Goal: Transaction & Acquisition: Purchase product/service

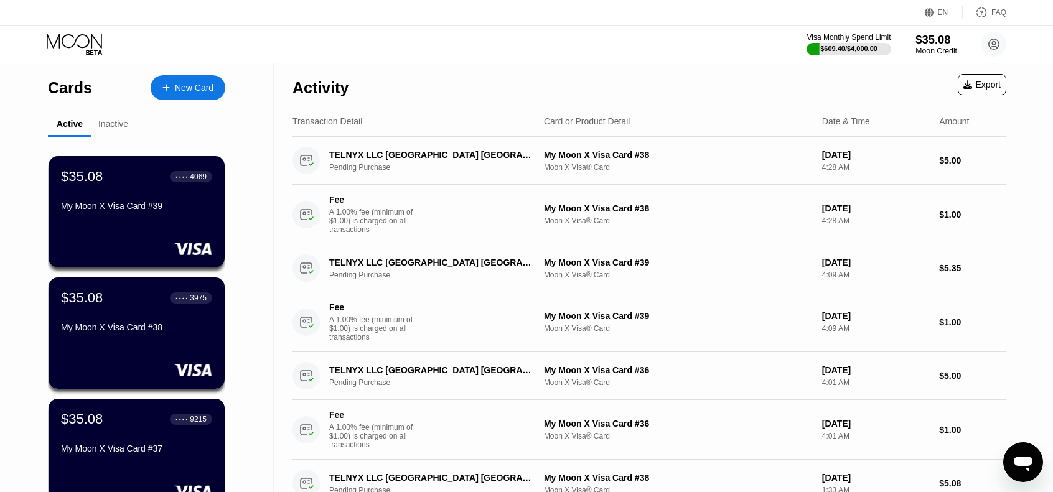
click at [932, 44] on div "$35.08" at bounding box center [936, 39] width 42 height 13
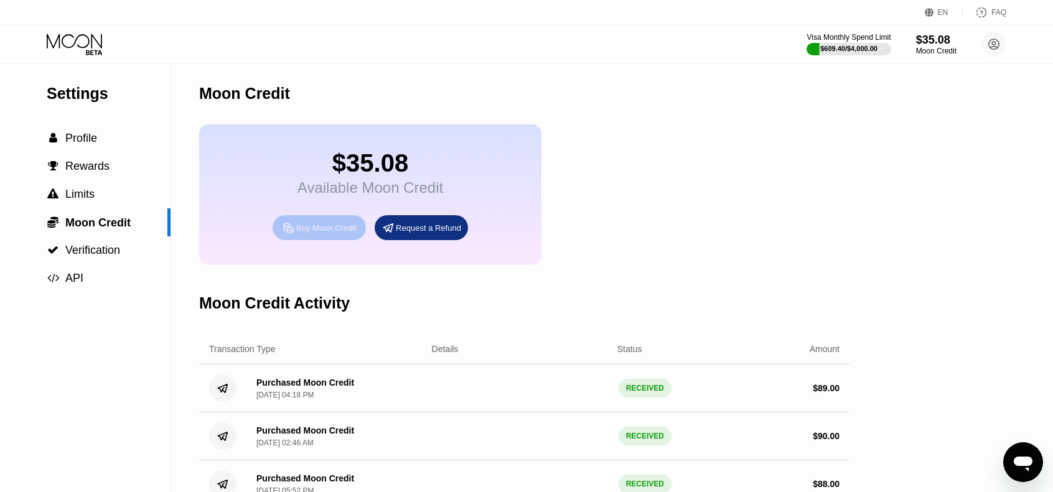
click at [323, 233] on div "Buy Moon Credit" at bounding box center [326, 228] width 60 height 11
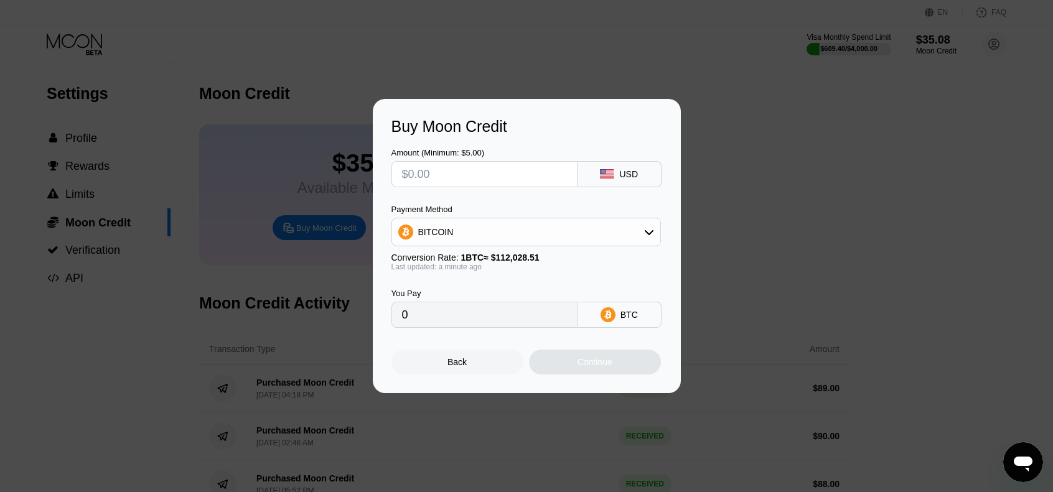
click at [486, 177] on input "text" at bounding box center [484, 174] width 165 height 25
type input "$8"
type input "0.00007142"
type input "$89"
type input "0.00079445"
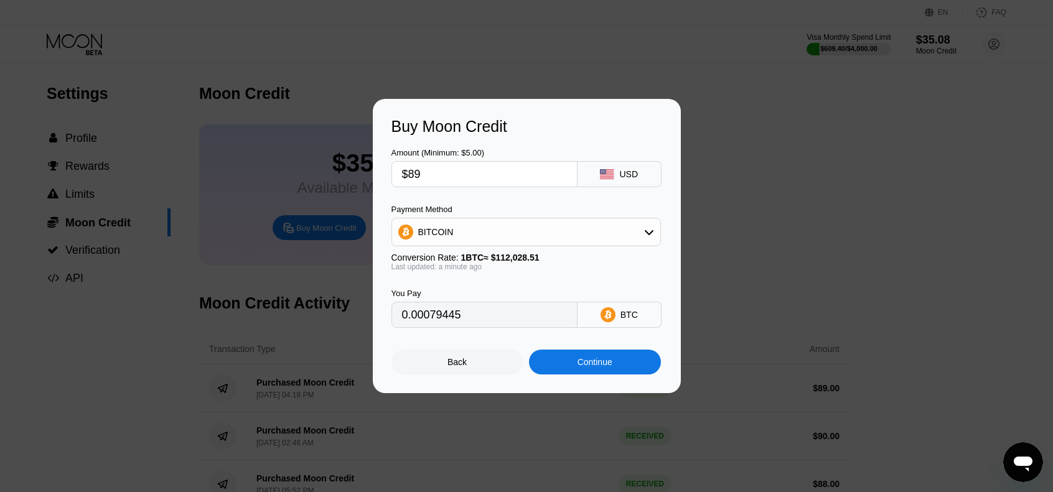
type input "$89"
click at [618, 363] on div "Continue" at bounding box center [595, 362] width 132 height 25
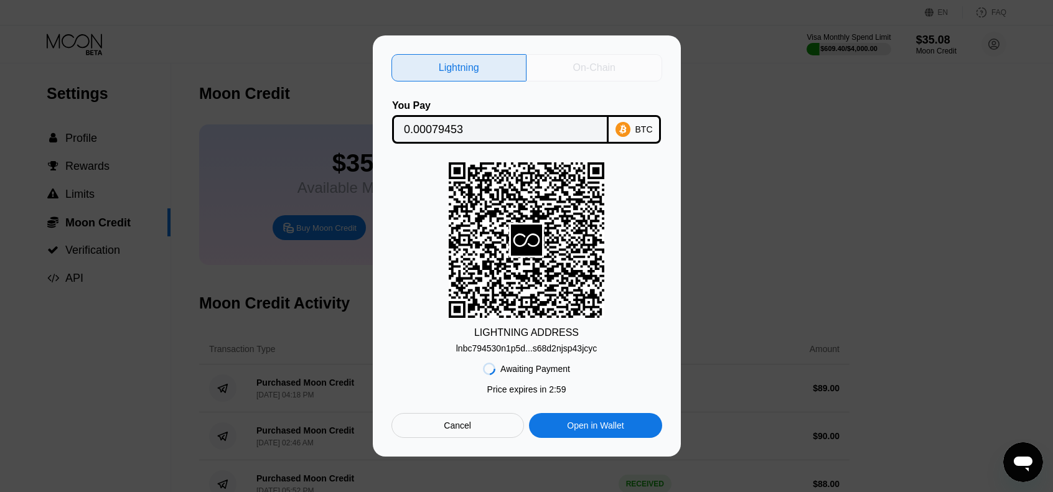
click at [585, 65] on div "On-Chain" at bounding box center [594, 68] width 42 height 12
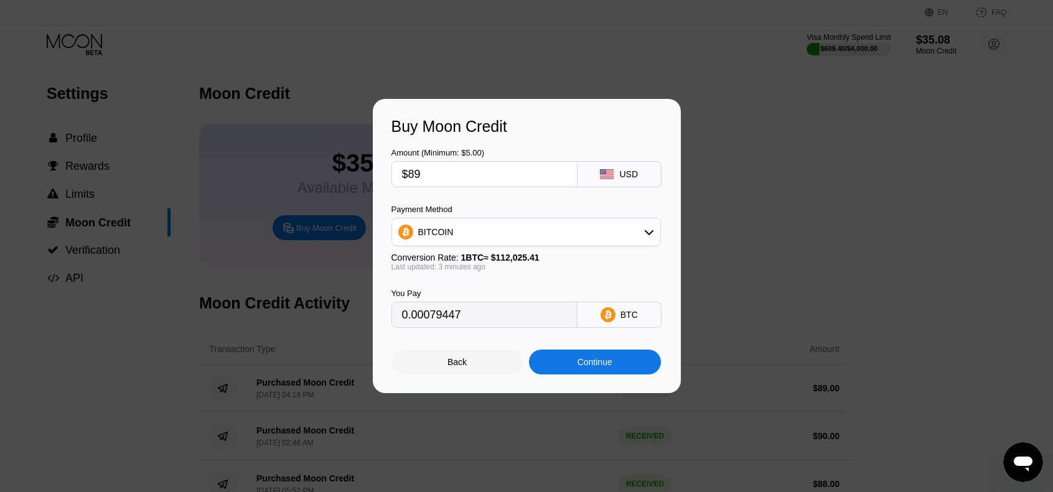
type input "0.00079460"
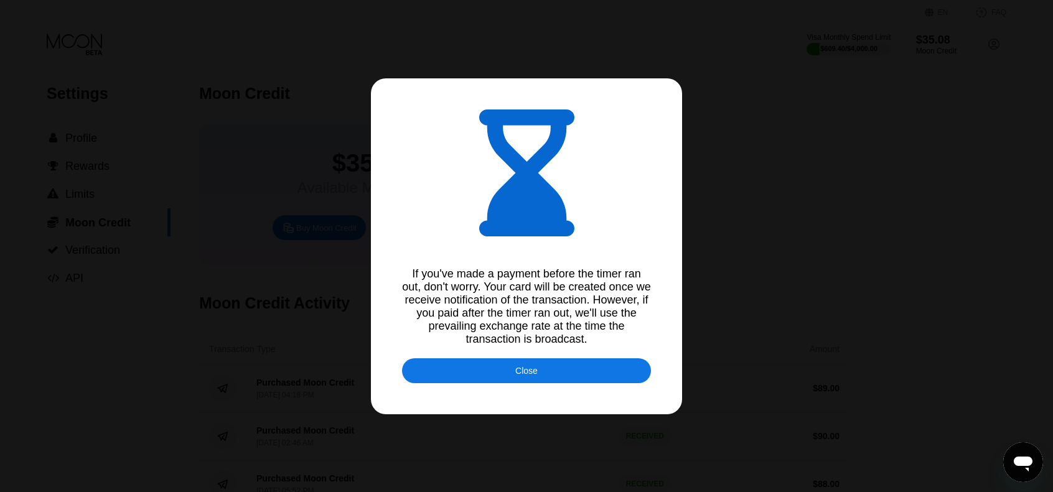
click at [572, 382] on div "Close" at bounding box center [526, 370] width 249 height 25
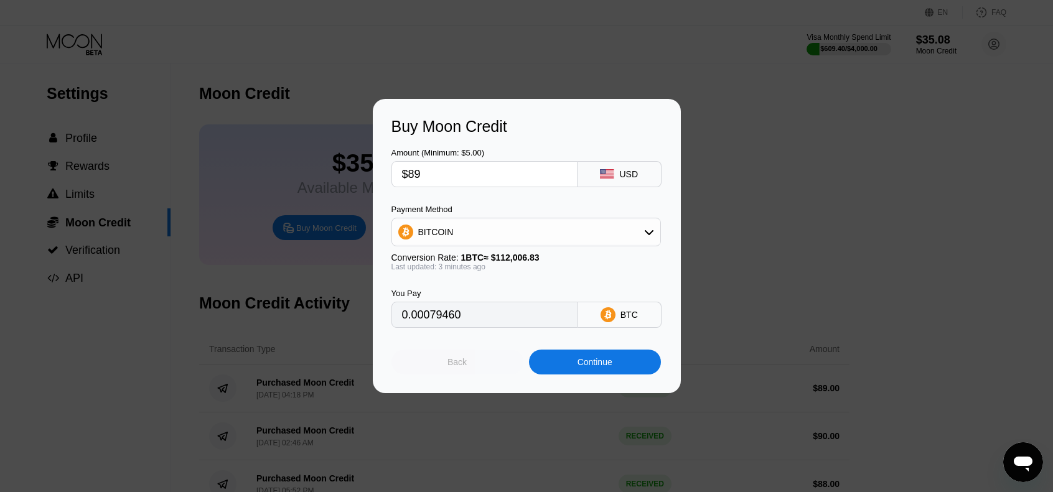
click at [463, 363] on div "Back" at bounding box center [456, 362] width 19 height 10
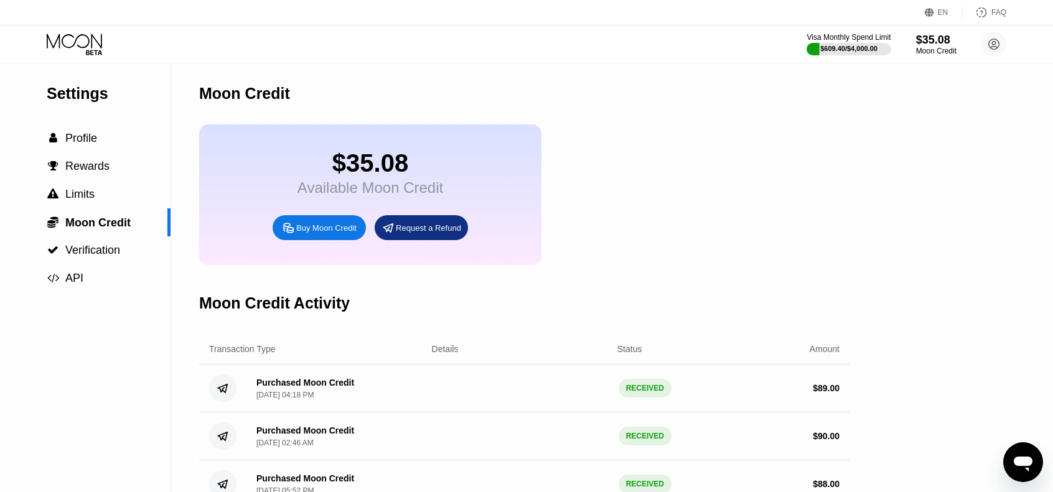
click at [66, 38] on icon at bounding box center [76, 45] width 58 height 22
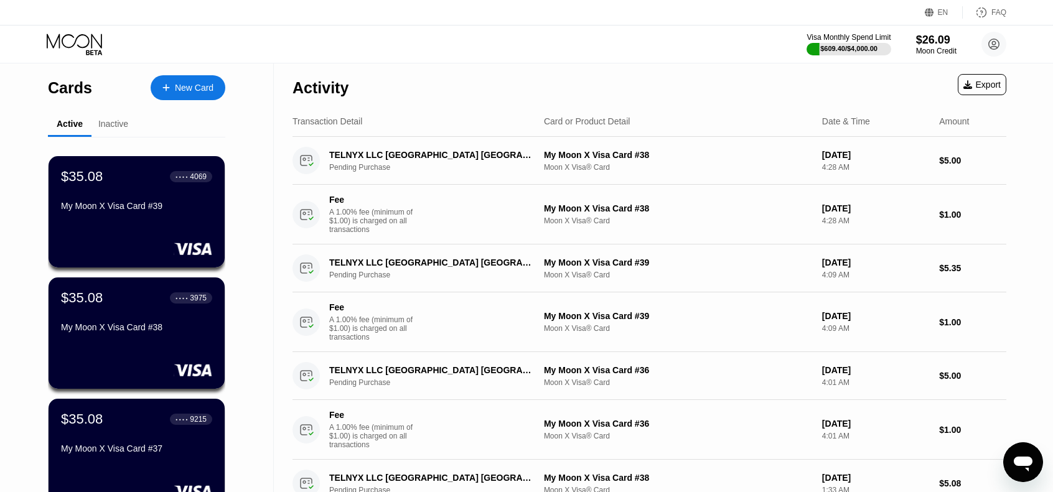
click at [66, 38] on icon at bounding box center [76, 45] width 58 height 22
click at [174, 211] on div "My Moon X Visa Card #39" at bounding box center [136, 206] width 152 height 10
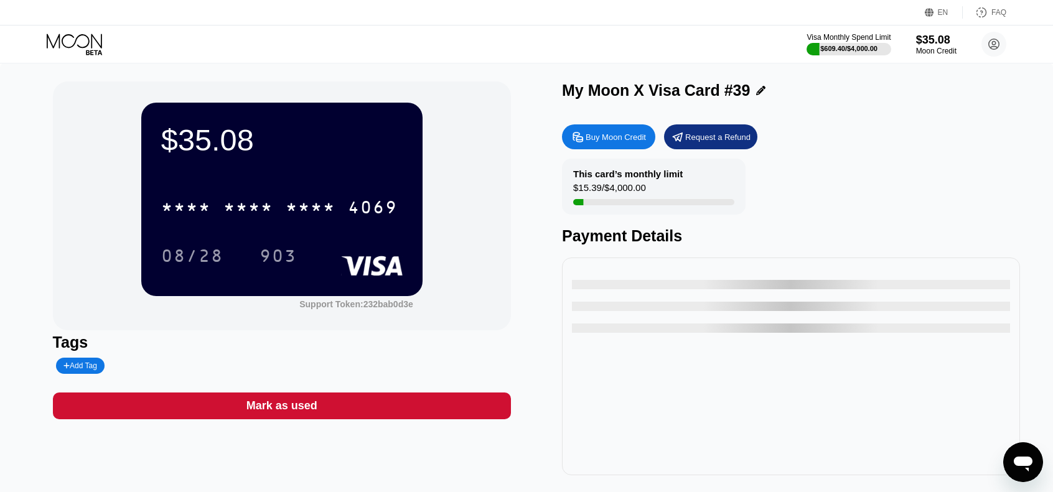
click at [418, 414] on div "Mark as used" at bounding box center [282, 406] width 458 height 27
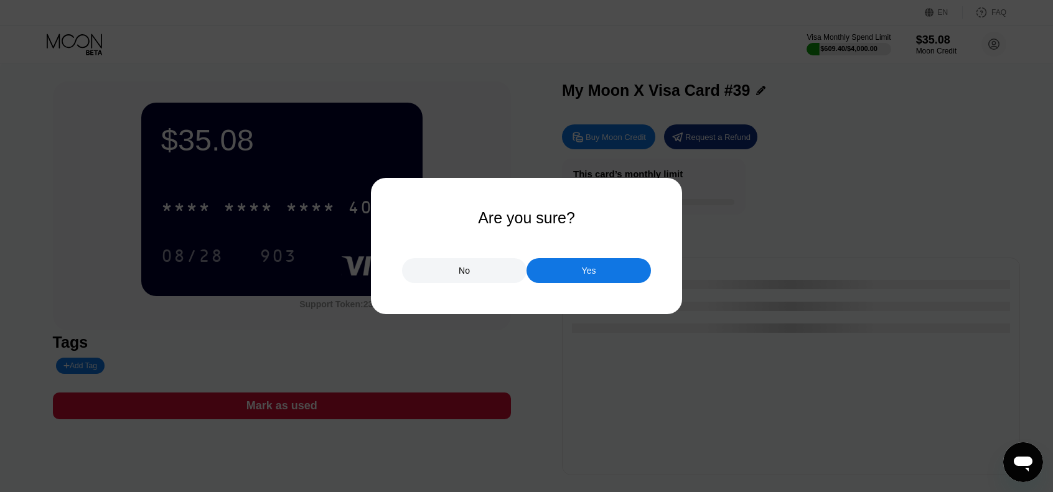
click at [590, 273] on div "Yes" at bounding box center [589, 270] width 14 height 11
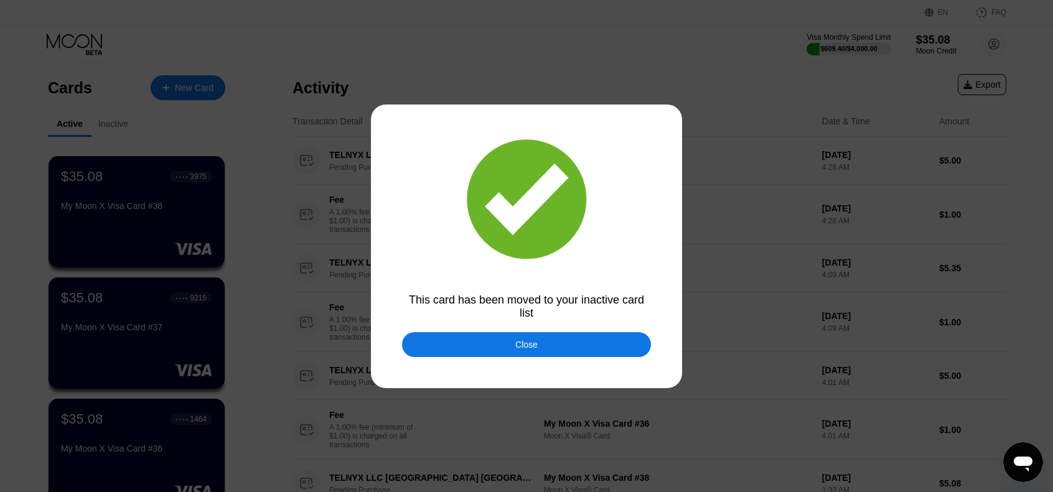
click at [621, 350] on div "Close" at bounding box center [526, 344] width 249 height 25
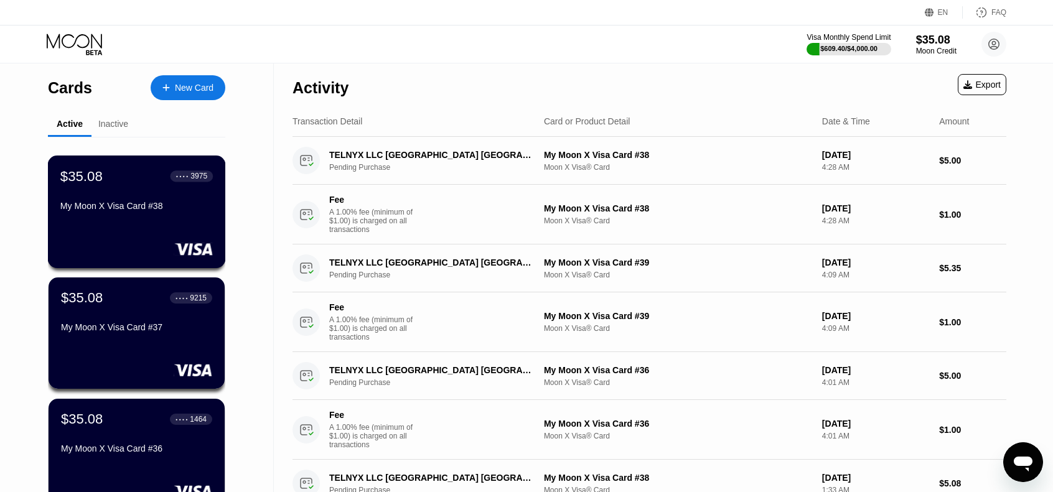
click at [147, 216] on div "My Moon X Visa Card #38" at bounding box center [136, 208] width 152 height 15
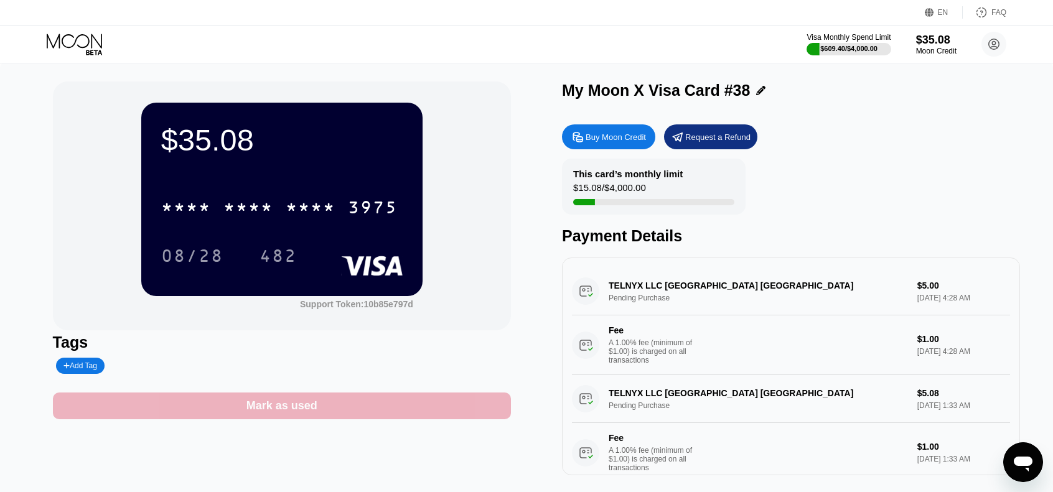
click at [497, 402] on div "Mark as used" at bounding box center [282, 406] width 458 height 27
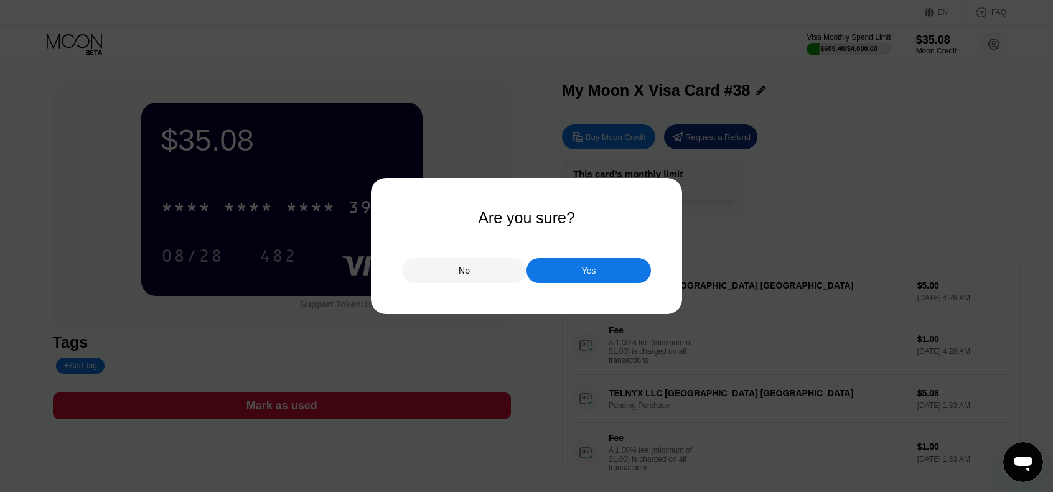
click at [590, 271] on div "Yes" at bounding box center [589, 270] width 14 height 11
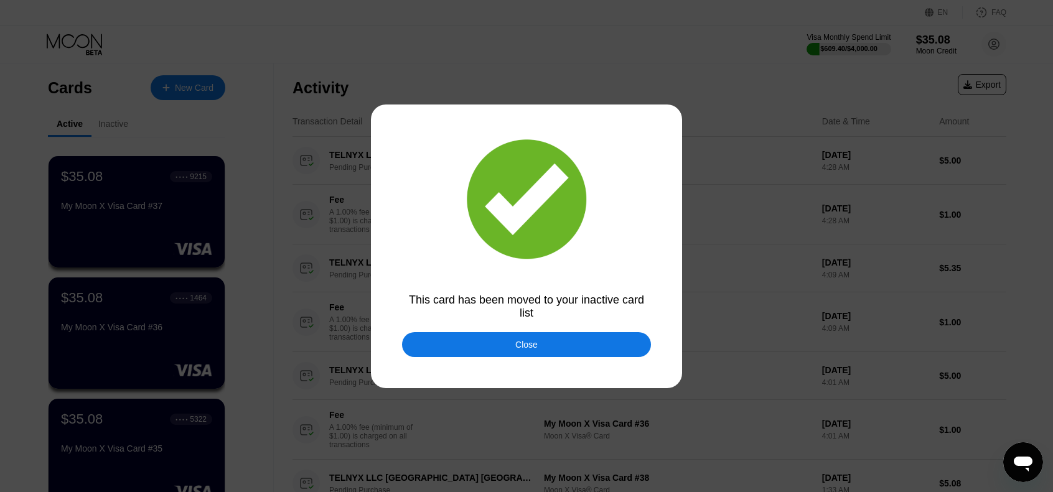
click at [539, 348] on div "Close" at bounding box center [526, 344] width 249 height 25
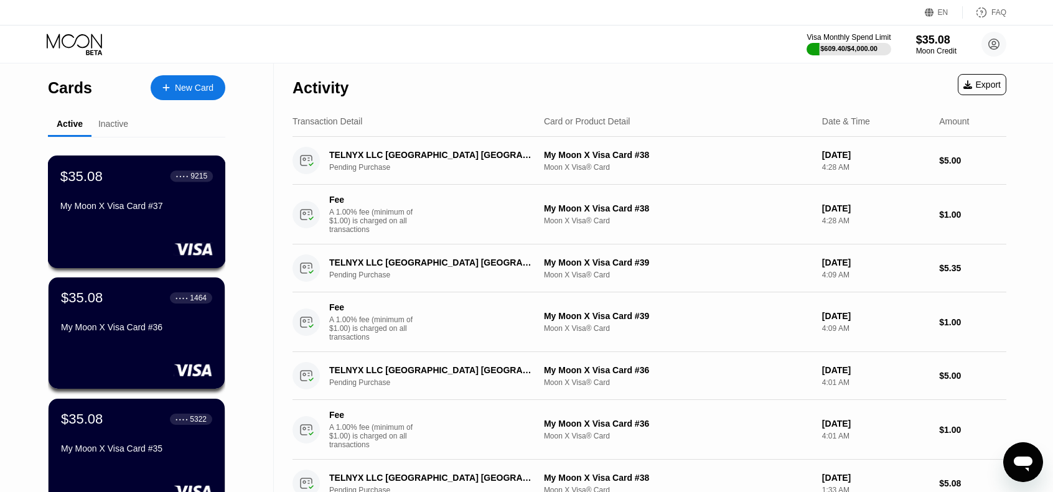
click at [185, 202] on div "$35.08 ● ● ● ● 9215 My Moon X Visa Card #37" at bounding box center [136, 192] width 152 height 48
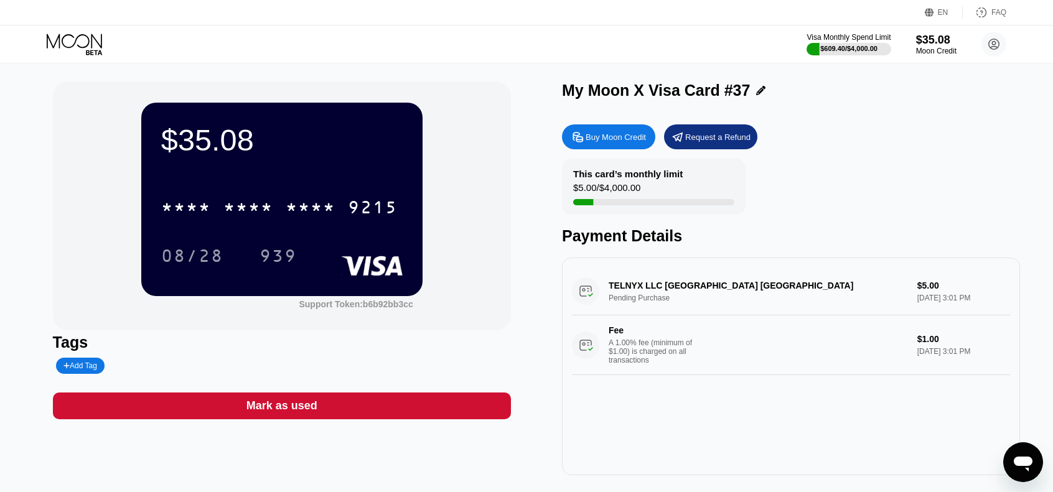
click at [459, 414] on div "Mark as used" at bounding box center [282, 406] width 458 height 27
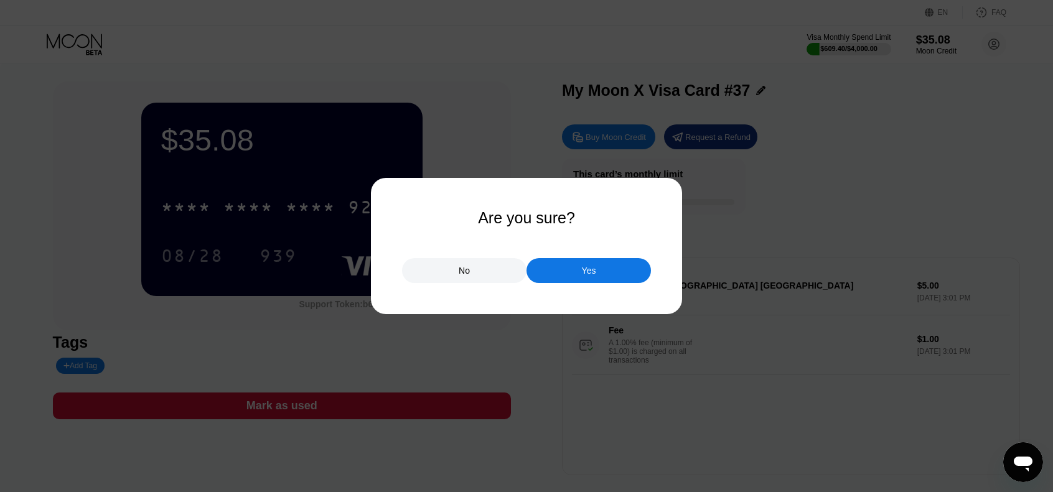
click at [595, 275] on div "Yes" at bounding box center [589, 270] width 14 height 11
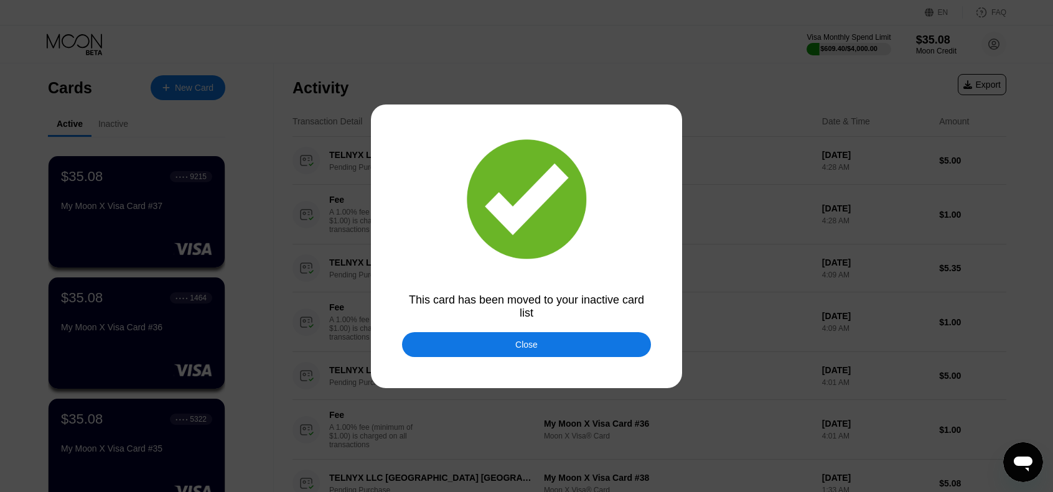
click at [547, 353] on div "Close" at bounding box center [526, 344] width 249 height 25
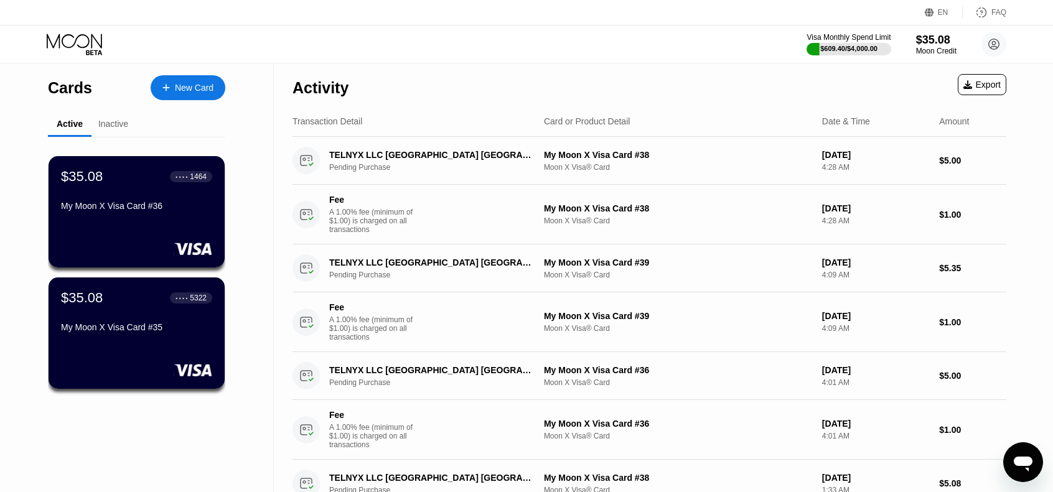
click at [536, 83] on div "Activity Export" at bounding box center [648, 85] width 713 height 44
click at [928, 44] on div "$35.08" at bounding box center [936, 39] width 42 height 13
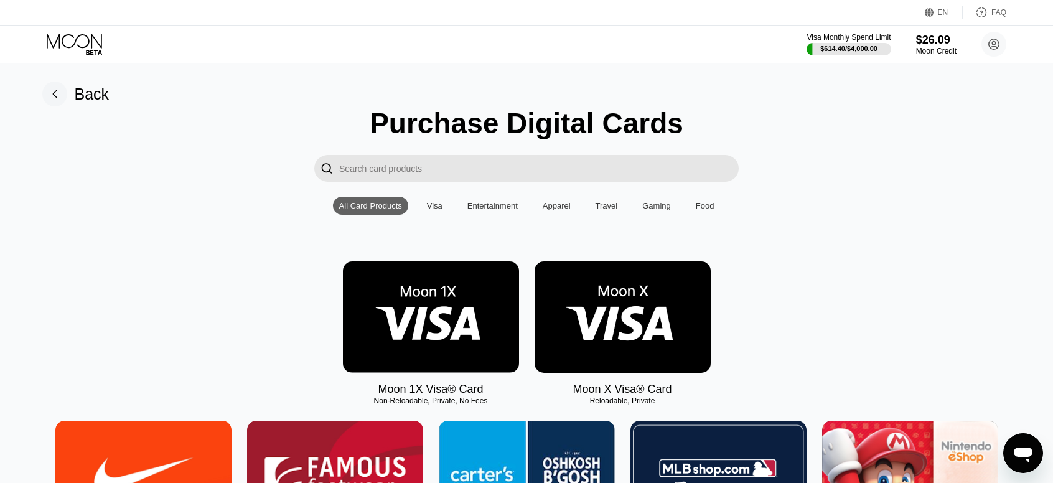
click at [668, 329] on img at bounding box center [622, 316] width 176 height 111
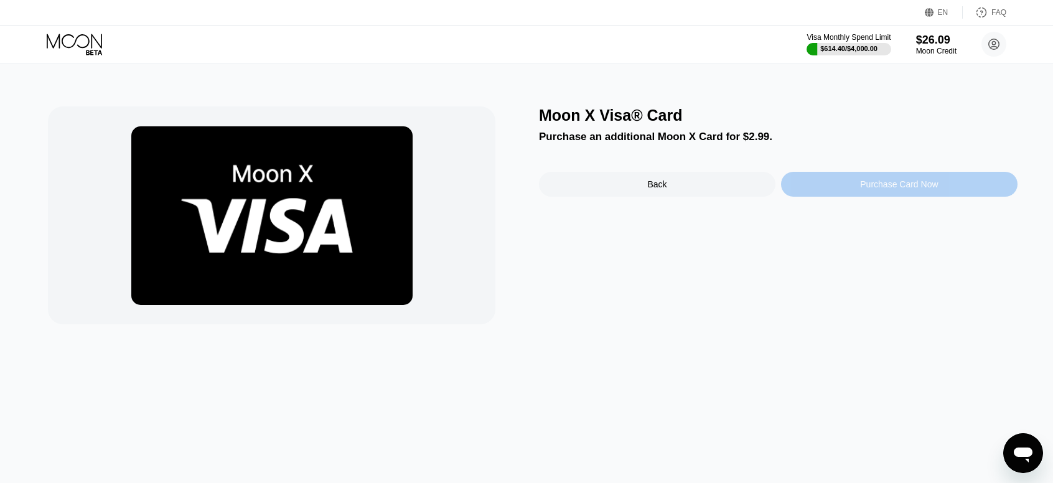
click at [866, 183] on div "Purchase Card Now" at bounding box center [899, 184] width 78 height 10
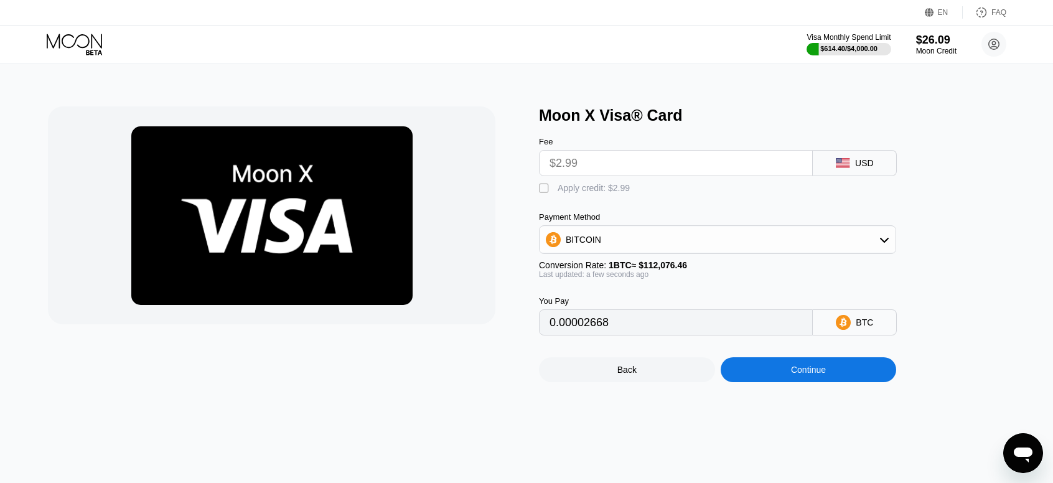
click at [546, 187] on div "" at bounding box center [545, 188] width 12 height 12
type input "0"
click at [839, 382] on div "Continue" at bounding box center [808, 369] width 176 height 25
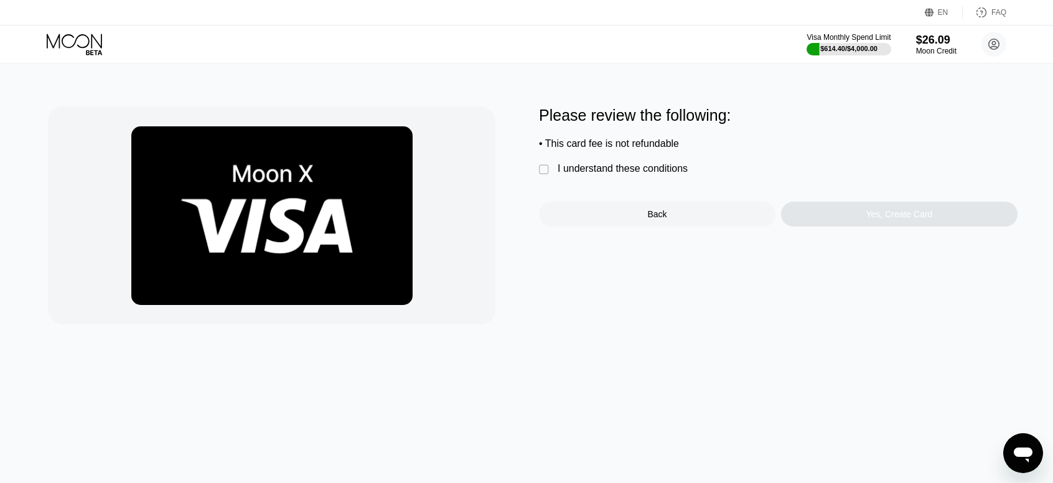
click at [622, 174] on div "I understand these conditions" at bounding box center [622, 168] width 130 height 11
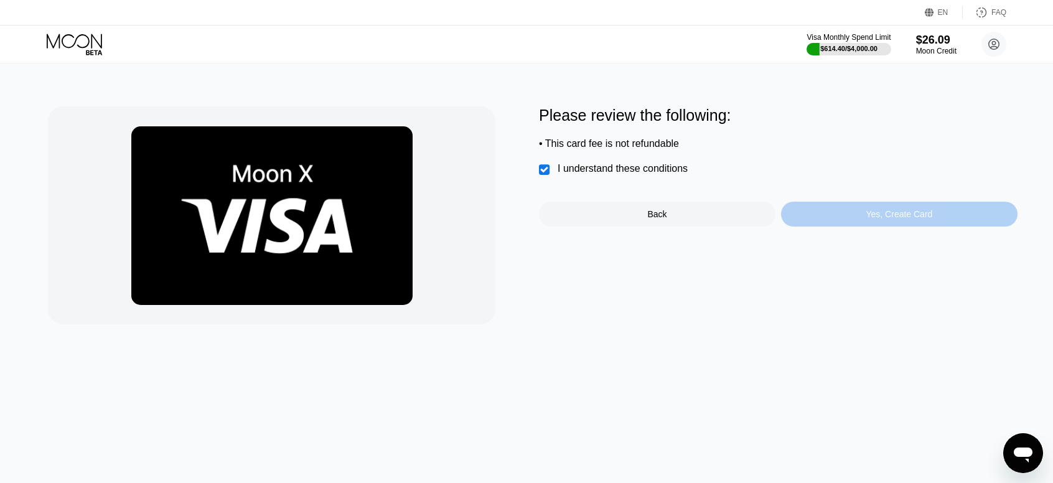
click at [878, 218] on div "Yes, Create Card" at bounding box center [898, 214] width 67 height 10
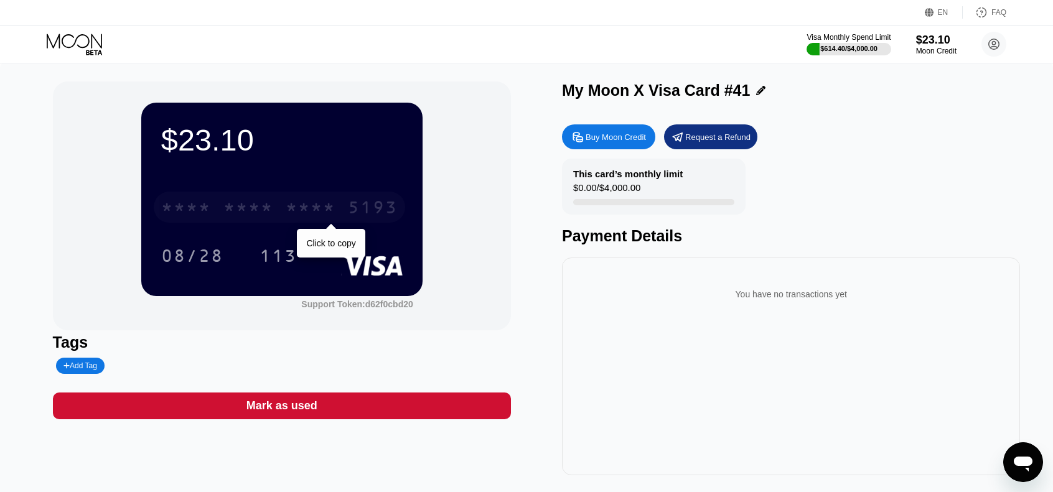
click at [337, 205] on div "* * * * * * * * * * * * 5193" at bounding box center [279, 207] width 251 height 31
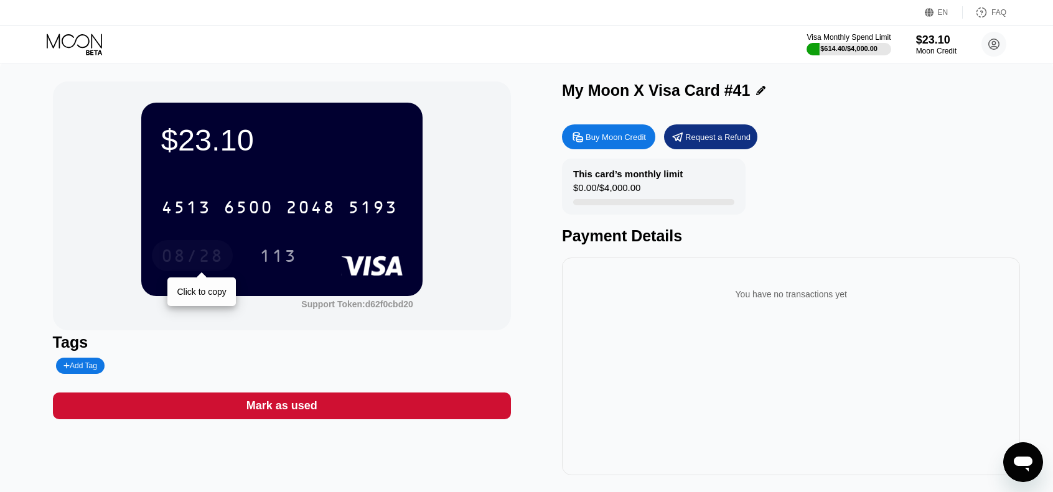
click at [175, 260] on div "08/28" at bounding box center [192, 258] width 62 height 20
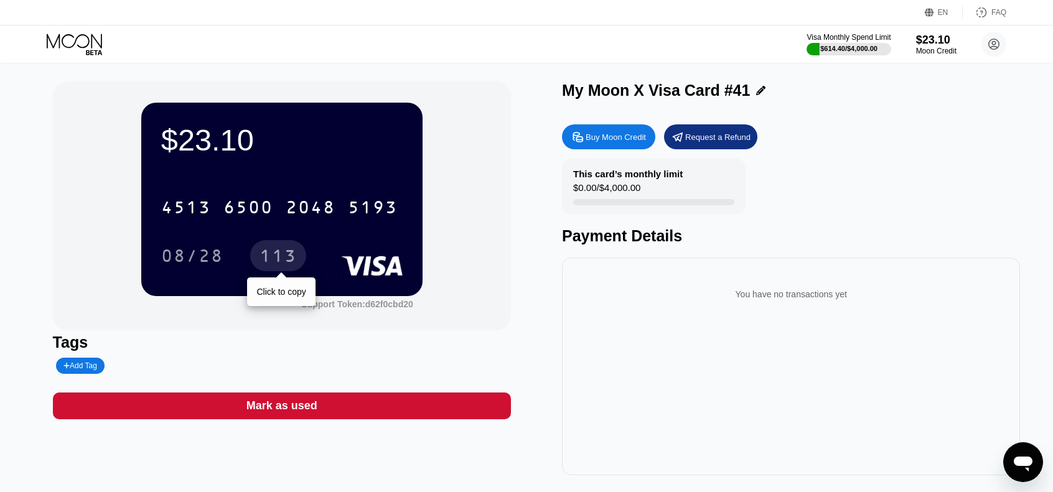
click at [272, 259] on div "113" at bounding box center [277, 258] width 37 height 20
click at [66, 38] on icon at bounding box center [76, 45] width 58 height 22
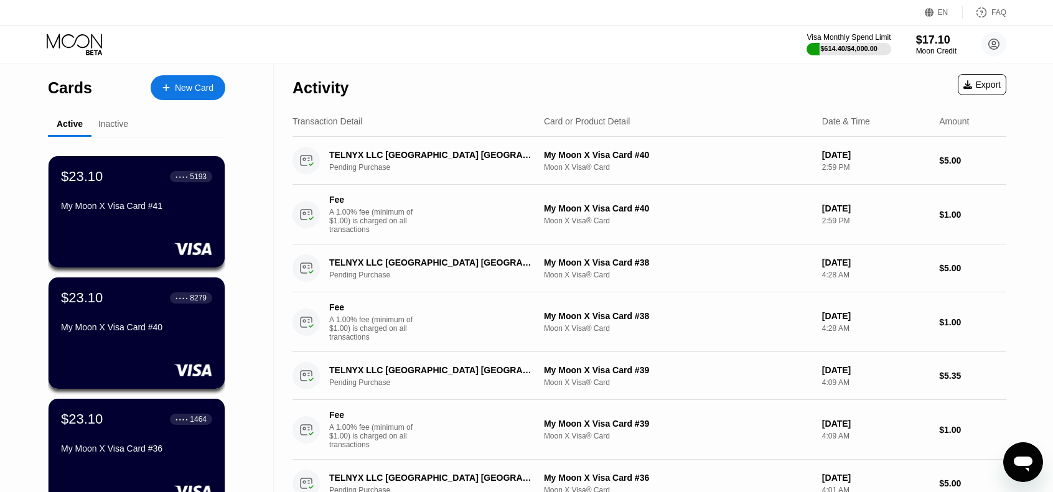
click at [75, 29] on div "Visa Monthly Spend Limit $614.40 / $4,000.00 $17.10 Moon Credit [PERSON_NAME] […" at bounding box center [526, 44] width 1053 height 37
click at [75, 41] on icon at bounding box center [76, 45] width 58 height 22
click at [200, 90] on div "New Card" at bounding box center [194, 88] width 39 height 11
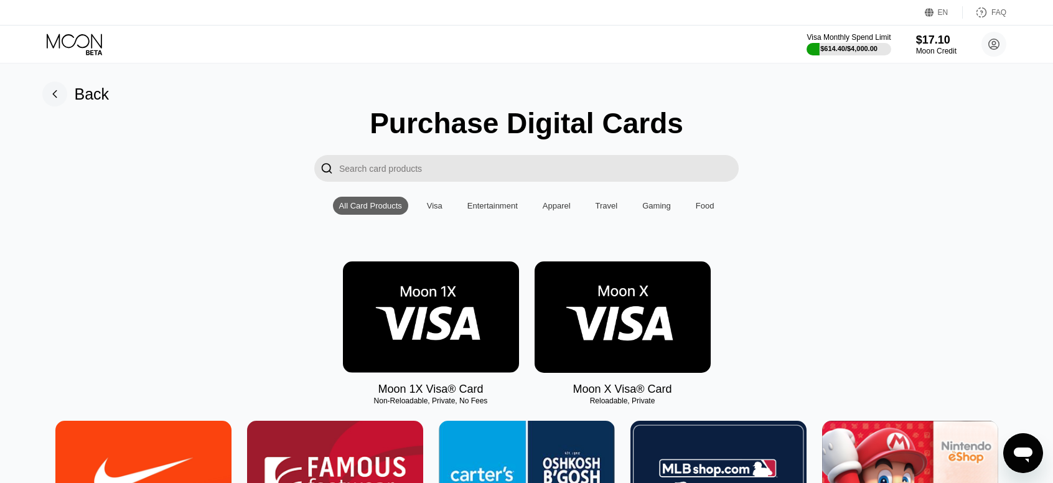
click at [646, 325] on img at bounding box center [622, 316] width 176 height 111
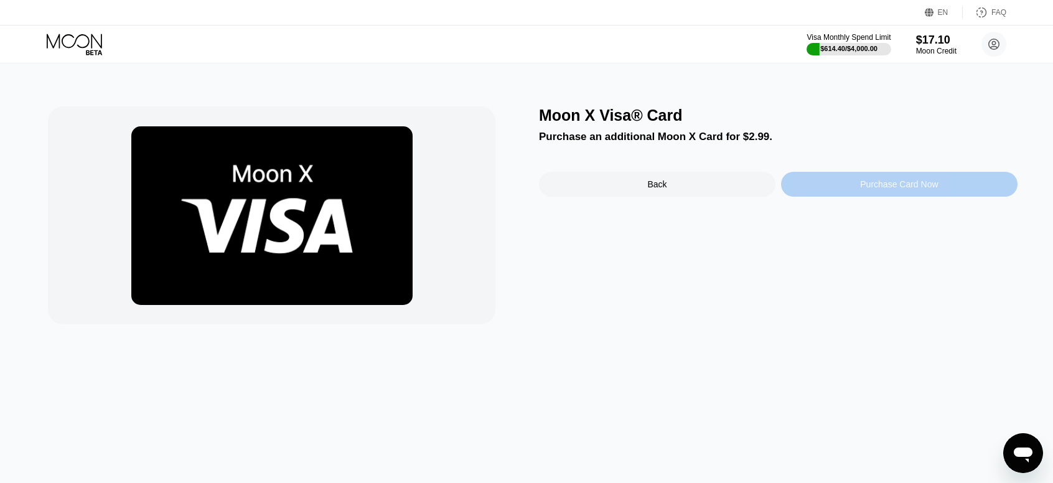
click at [874, 185] on div "Purchase Card Now" at bounding box center [899, 184] width 78 height 10
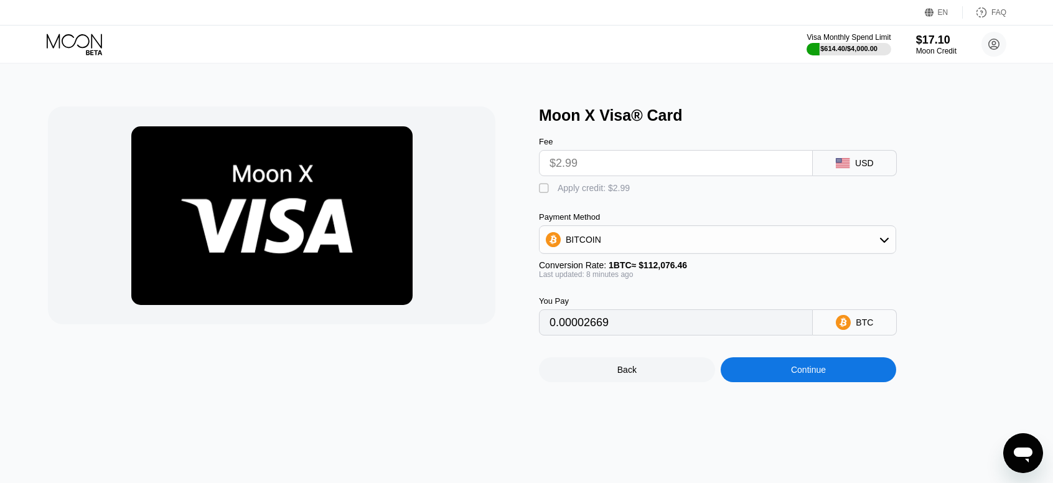
click at [549, 189] on div "" at bounding box center [545, 188] width 12 height 12
type input "0"
click at [802, 374] on div "Continue" at bounding box center [808, 370] width 35 height 10
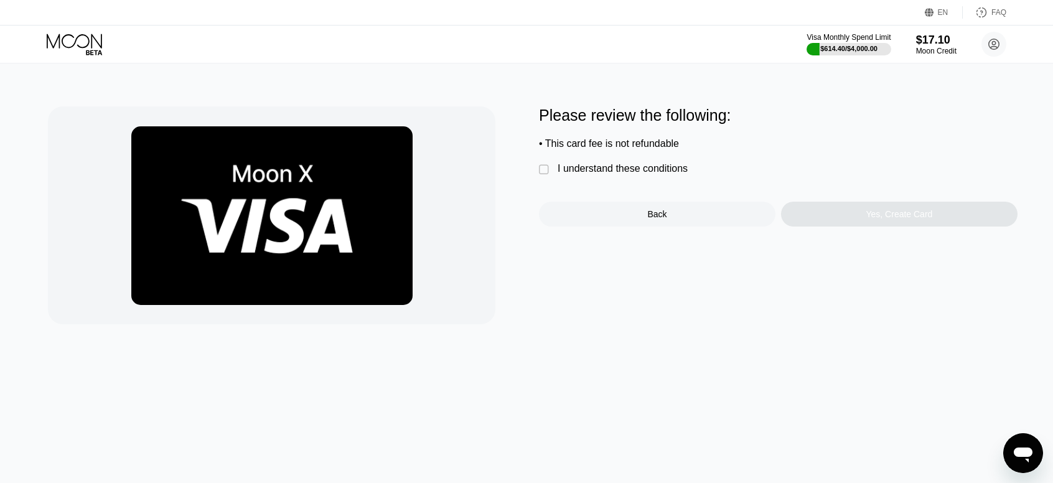
click at [657, 174] on div "I understand these conditions" at bounding box center [622, 168] width 130 height 11
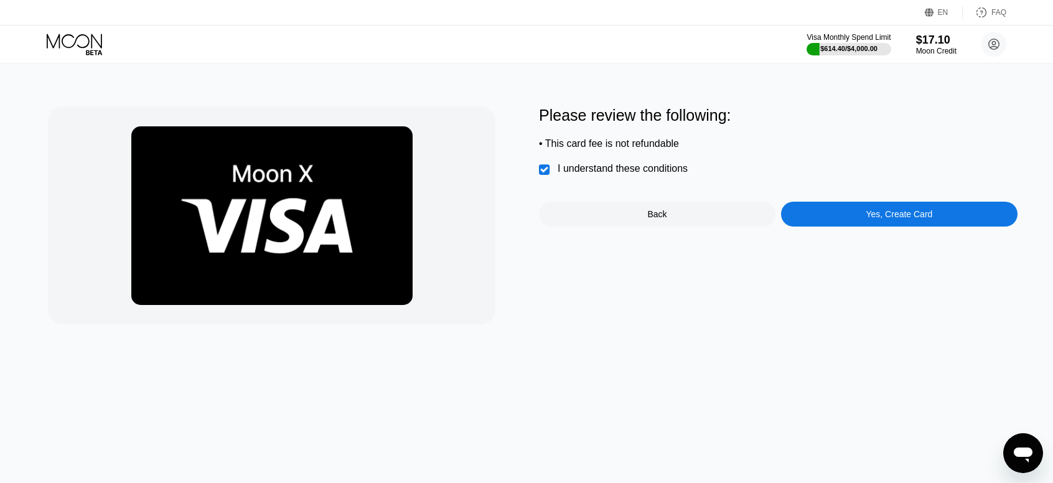
click at [873, 219] on div "Yes, Create Card" at bounding box center [898, 214] width 67 height 10
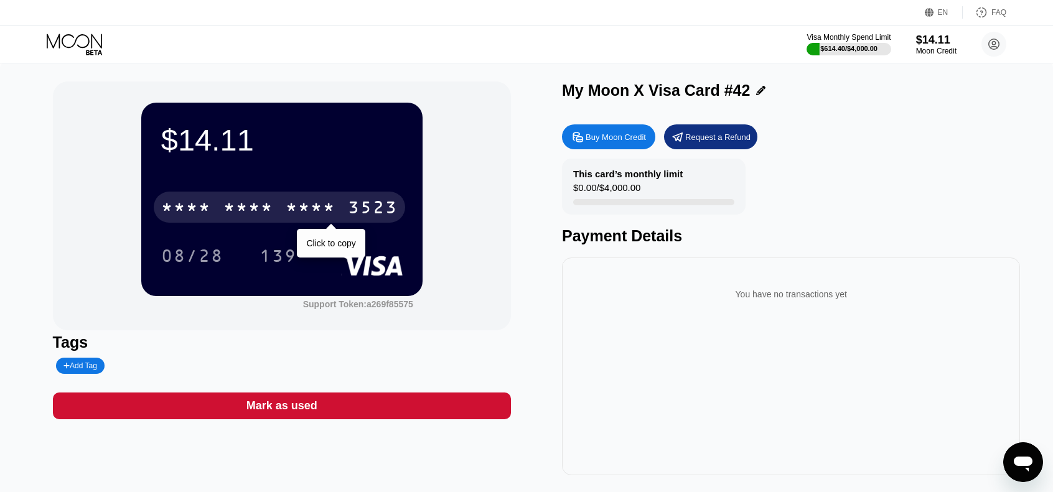
click at [361, 198] on div "* * * * * * * * * * * * 3523" at bounding box center [279, 207] width 251 height 31
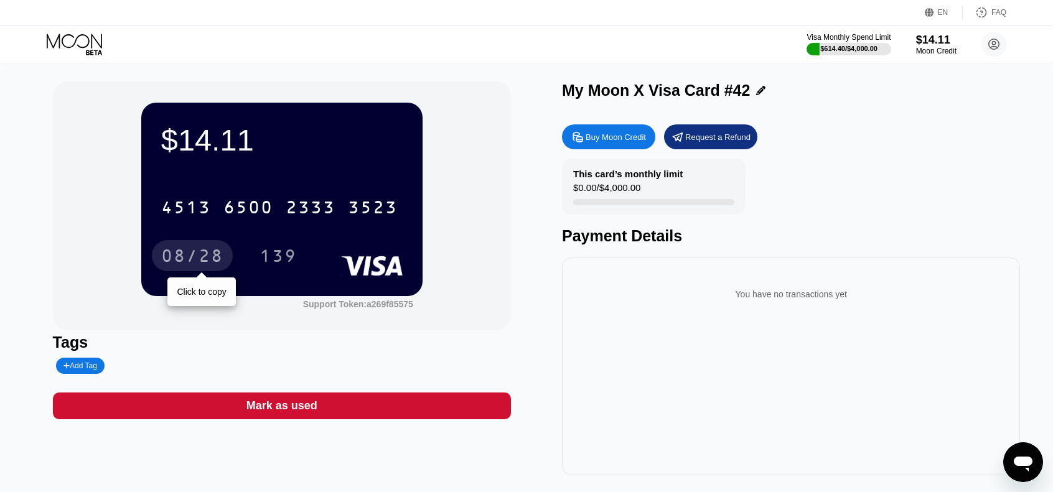
click at [202, 254] on div "08/28" at bounding box center [192, 258] width 62 height 20
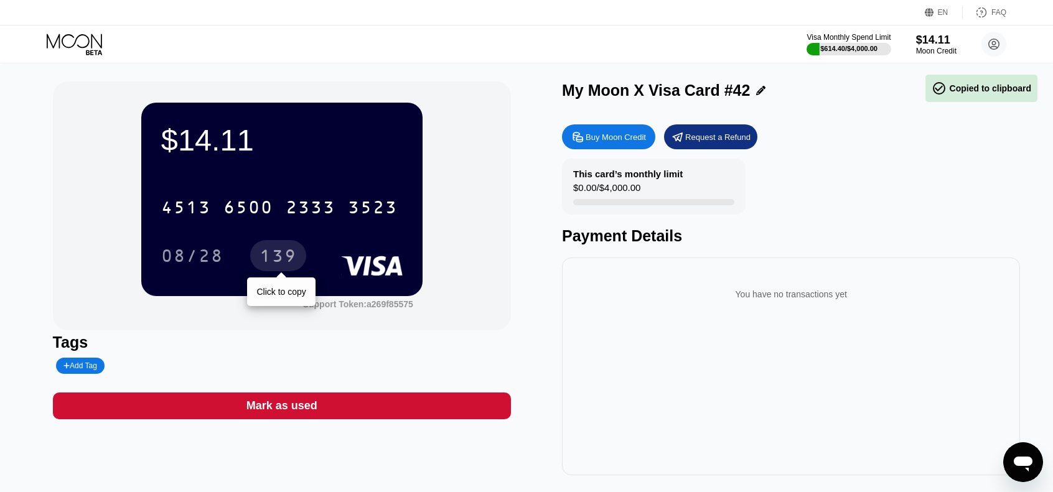
click at [284, 254] on div "139" at bounding box center [277, 258] width 37 height 20
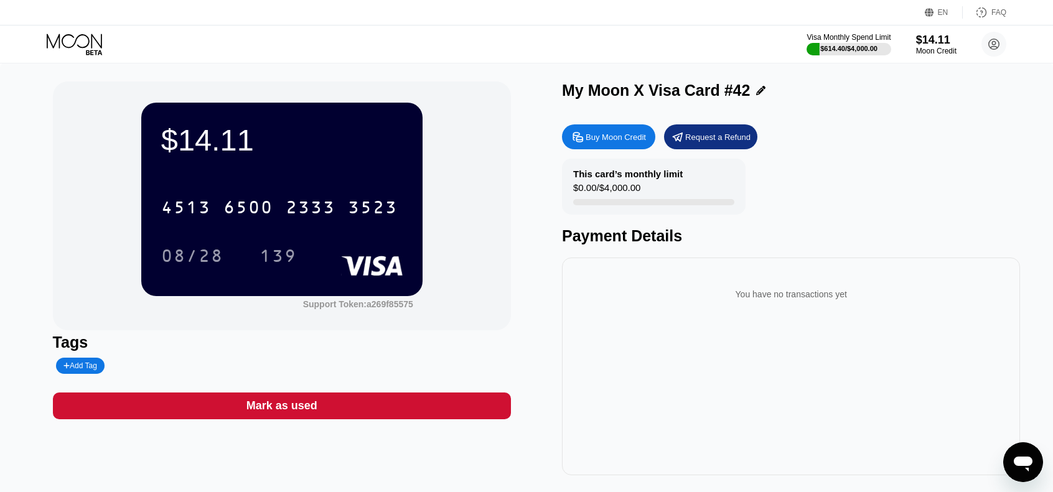
click at [75, 41] on icon at bounding box center [74, 41] width 55 height 14
